Goal: Task Accomplishment & Management: Manage account settings

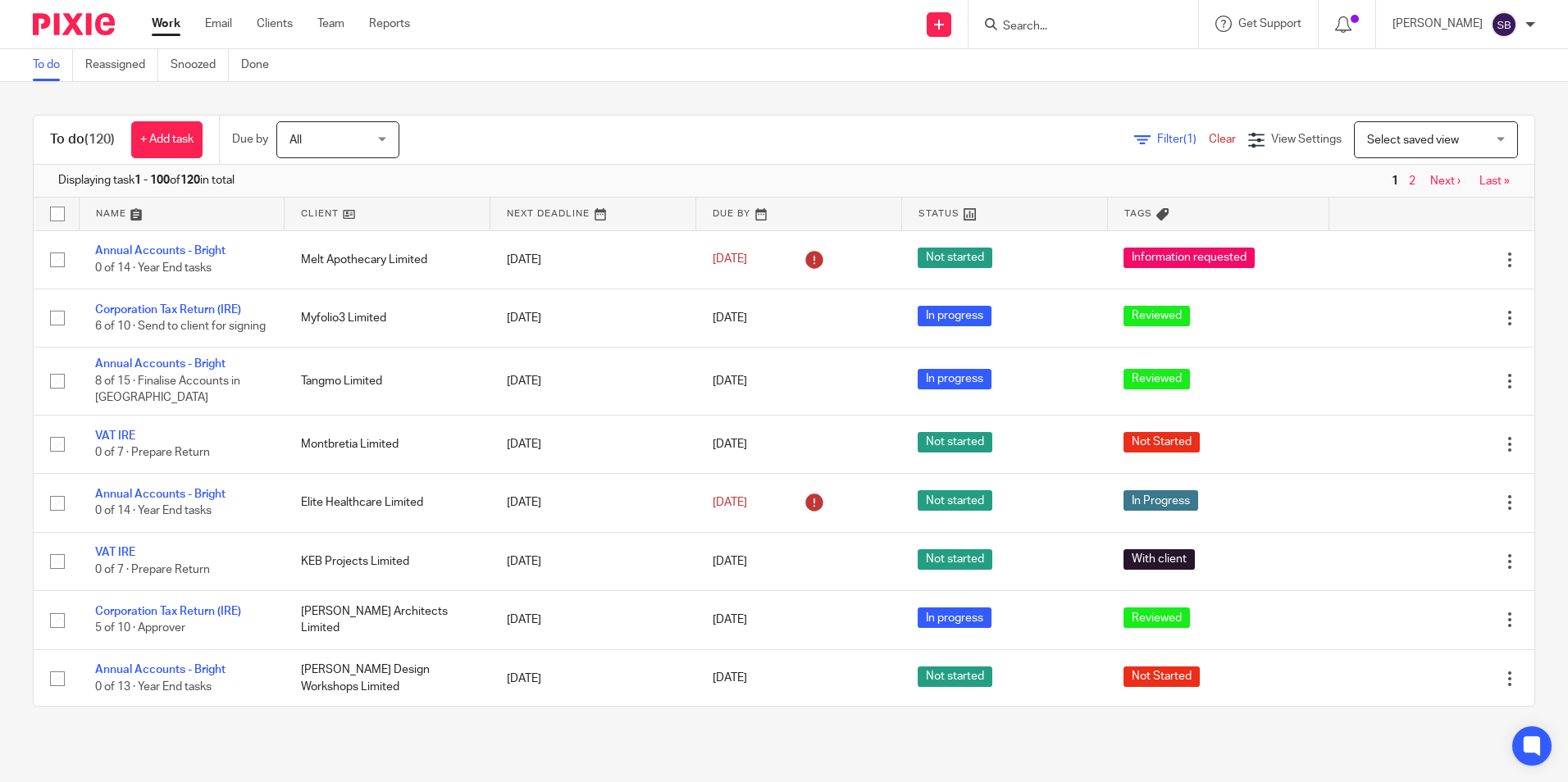
click at [1032, 16] on form at bounding box center [1089, 24] width 175 height 21
click at [1081, 22] on input "Search" at bounding box center [1075, 27] width 148 height 14
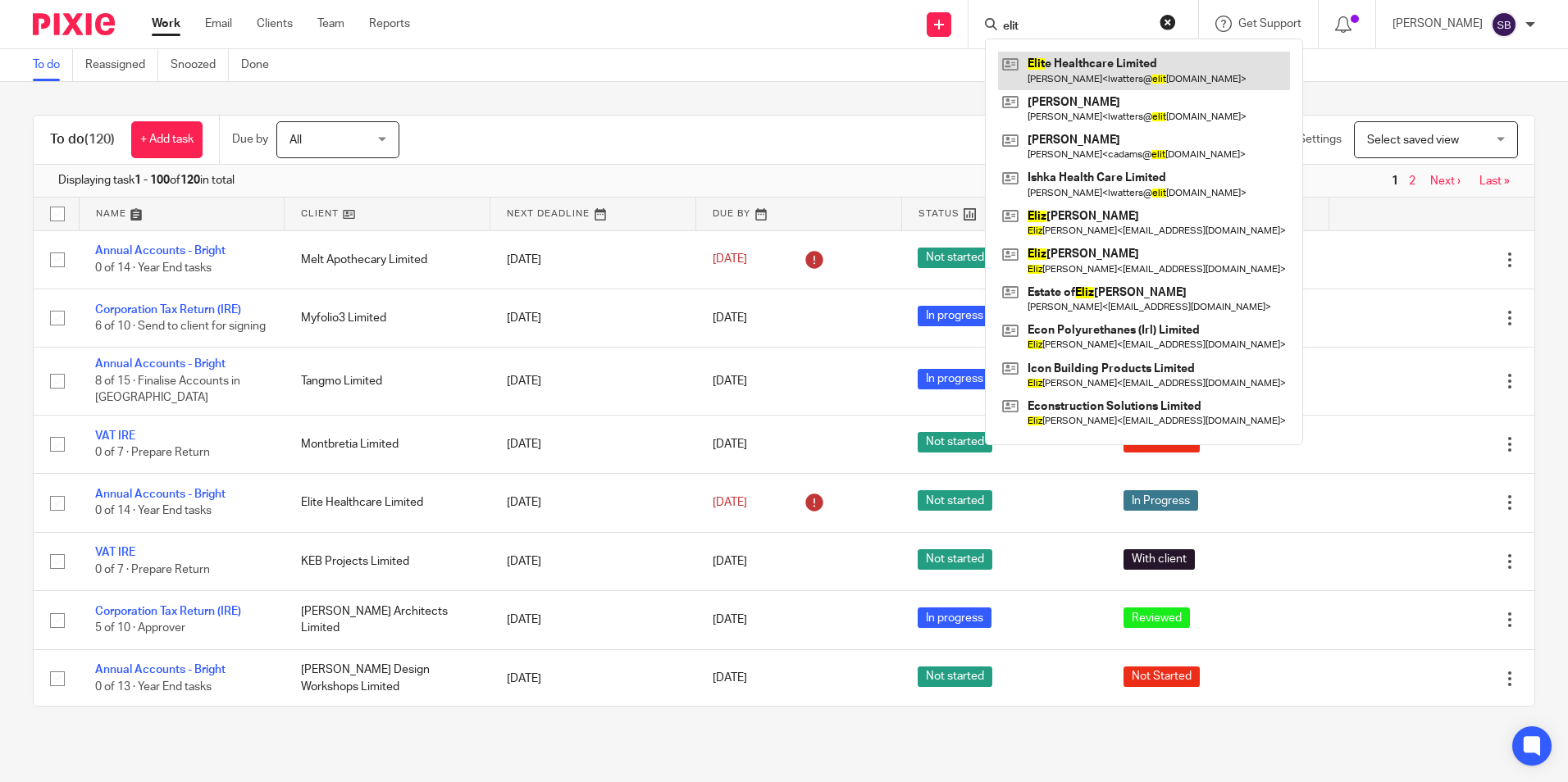
type input "elit"
click at [1090, 54] on link at bounding box center [1144, 71] width 292 height 38
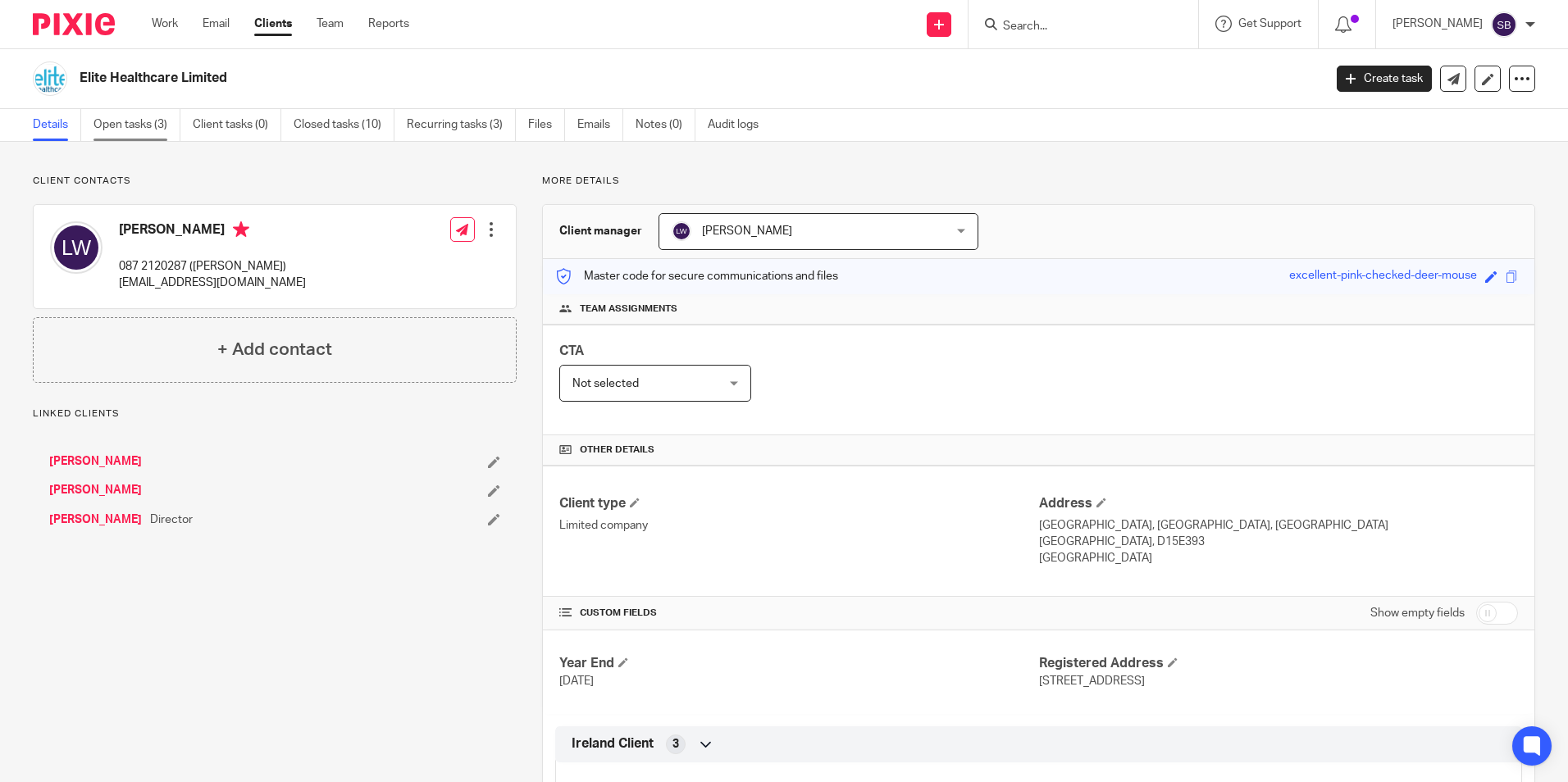
click at [142, 121] on link "Open tasks (3)" at bounding box center [136, 125] width 87 height 32
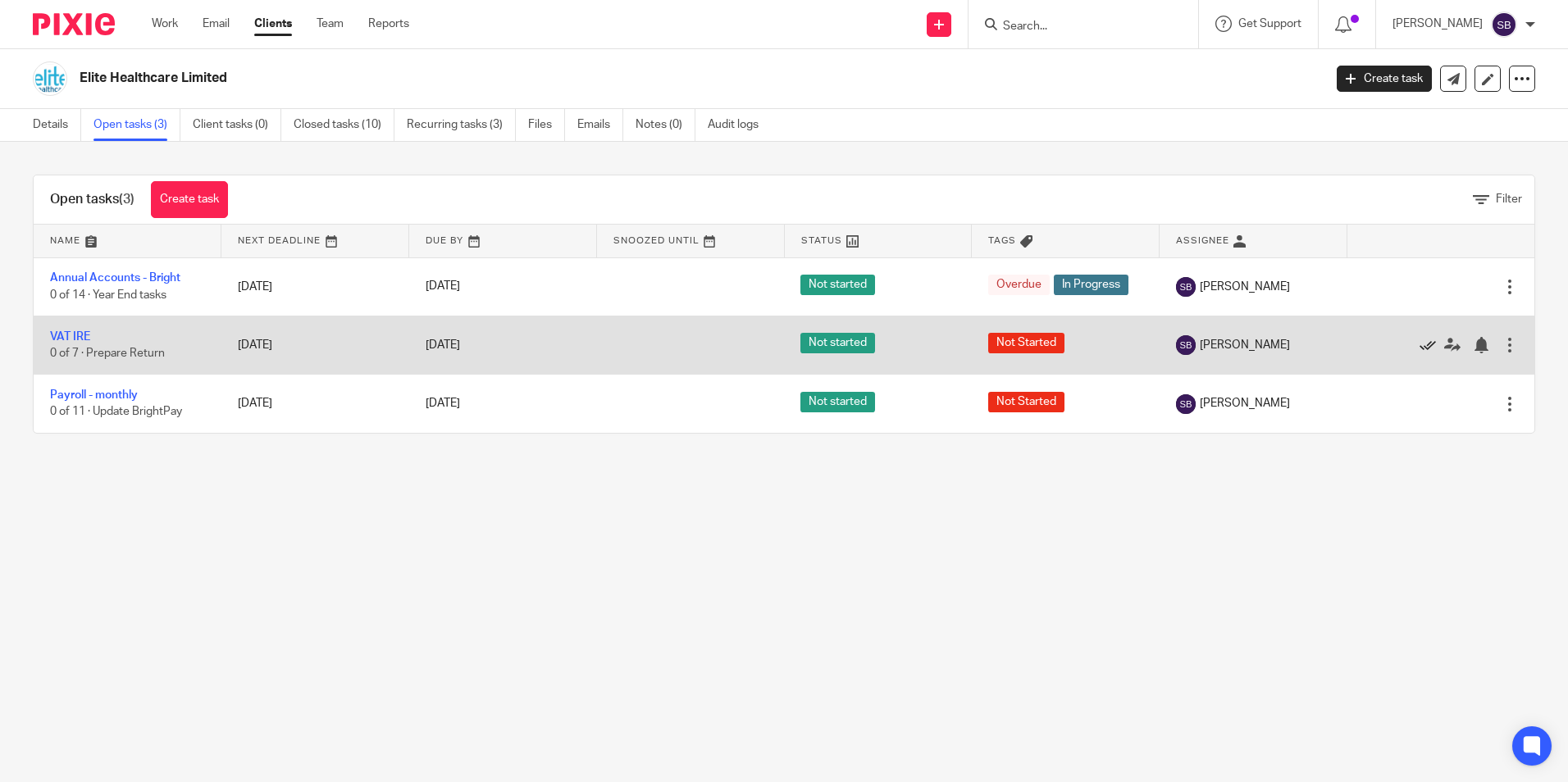
click at [1420, 342] on icon at bounding box center [1428, 345] width 16 height 16
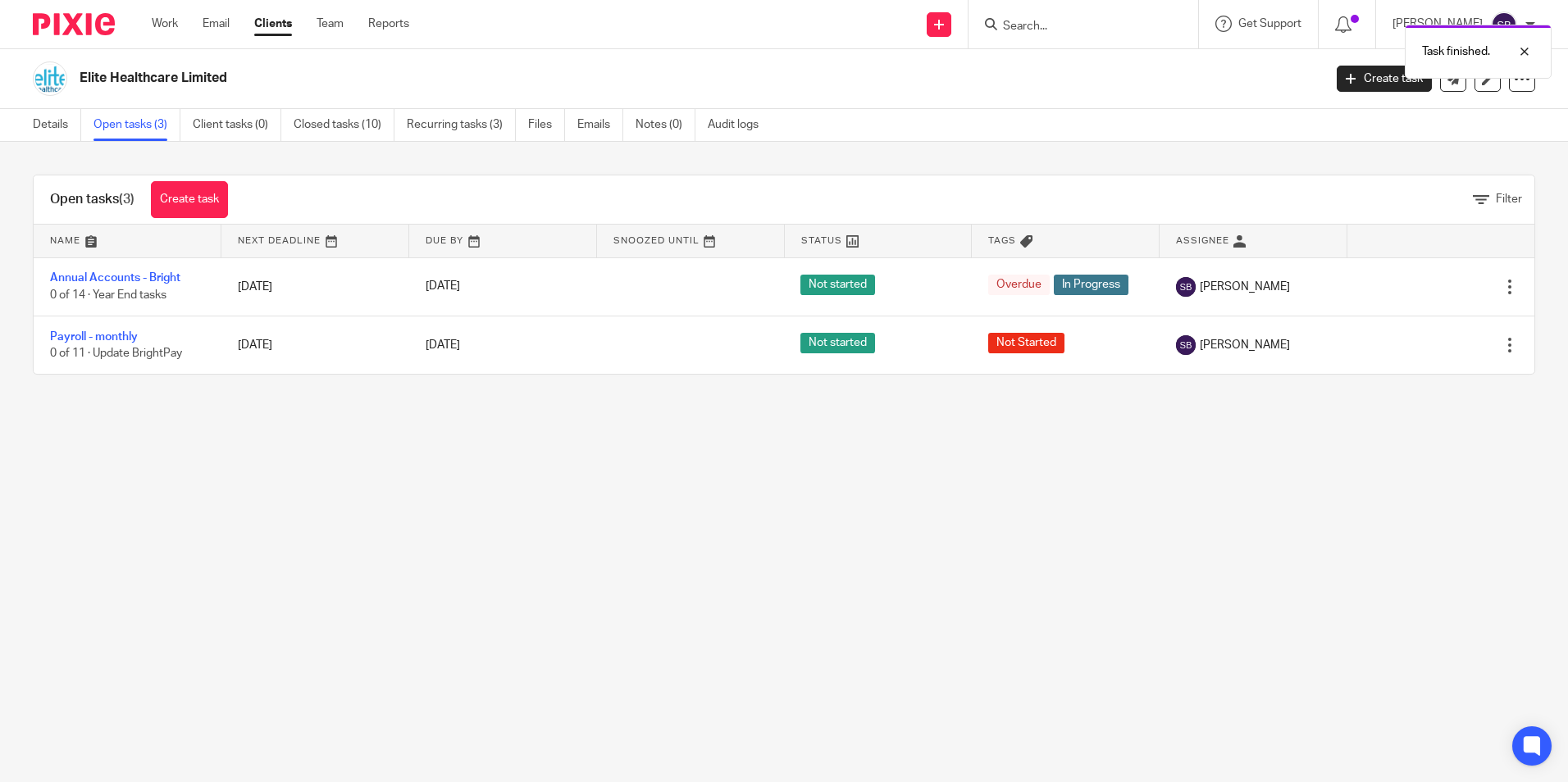
click at [130, 123] on link "Open tasks (3)" at bounding box center [136, 125] width 87 height 32
